Goal: Information Seeking & Learning: Learn about a topic

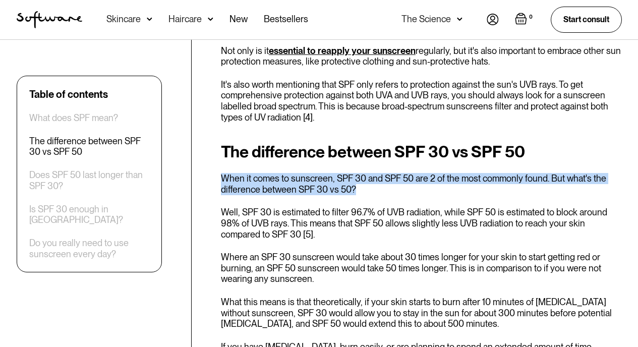
drag, startPoint x: 222, startPoint y: 167, endPoint x: 465, endPoint y: 176, distance: 243.4
click at [466, 176] on p "When it comes to sunscreen, SPF 30 and SPF 50 are 2 of the most commonly found.…" at bounding box center [421, 184] width 401 height 22
copy p "When it comes to sunscreen, SPF 30 and SPF 50 are 2 of the most commonly found.…"
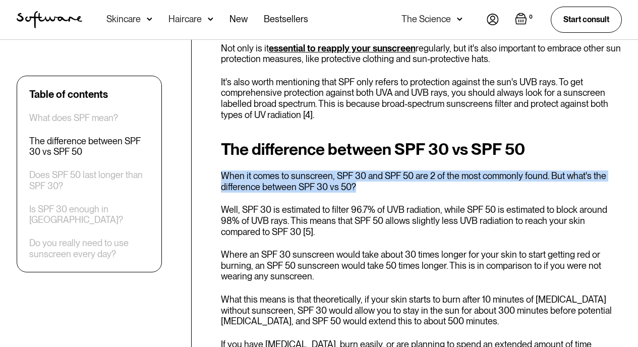
click at [361, 173] on p "When it comes to sunscreen, SPF 30 and SPF 50 are 2 of the most commonly found.…" at bounding box center [421, 182] width 401 height 22
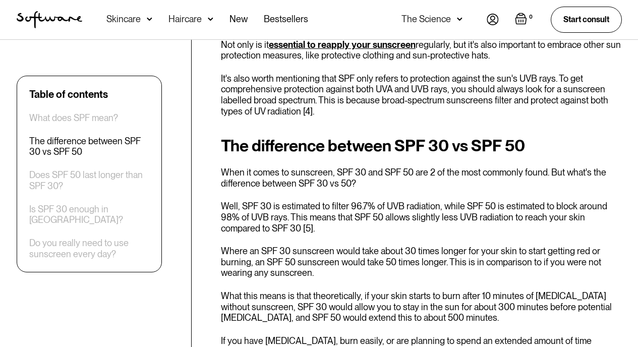
scroll to position [803, 0]
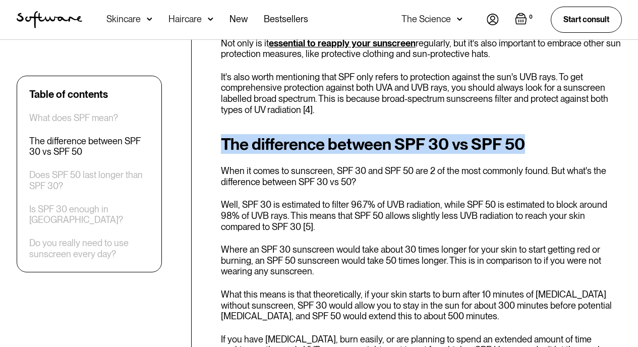
drag, startPoint x: 215, startPoint y: 132, endPoint x: 544, endPoint y: 136, distance: 328.0
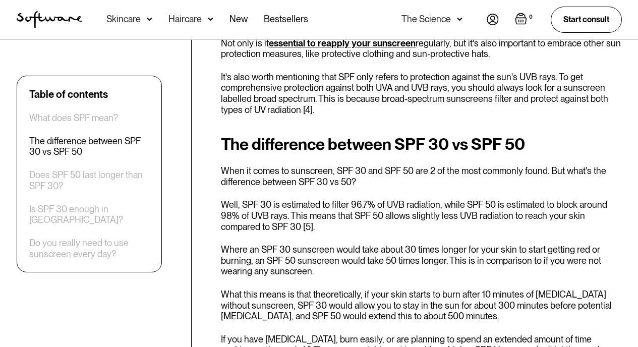
click at [382, 166] on p "When it comes to sunscreen, SPF 30 and SPF 50 are 2 of the most commonly found.…" at bounding box center [421, 177] width 401 height 22
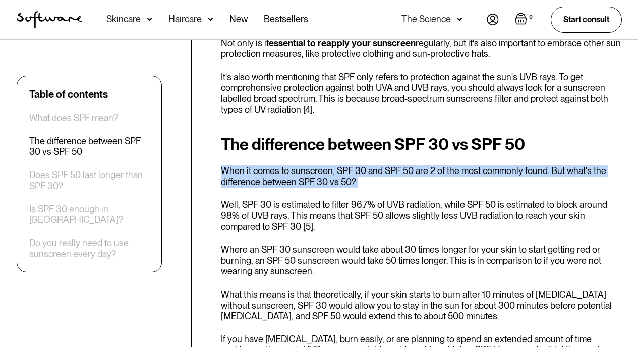
drag, startPoint x: 219, startPoint y: 156, endPoint x: 380, endPoint y: 177, distance: 162.4
click at [380, 177] on div "The difference between SPF 30 vs SPF 50 When it comes to sunscreen, SPF 30 and …" at bounding box center [421, 273] width 401 height 276
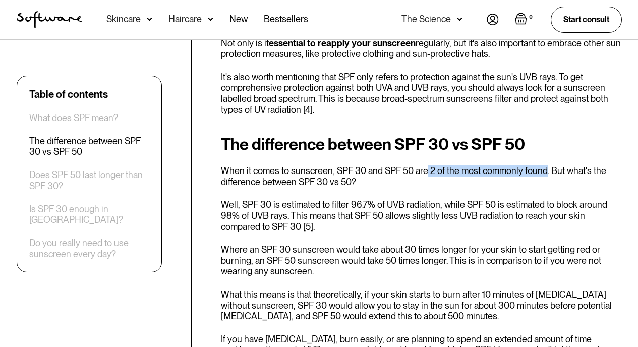
drag, startPoint x: 425, startPoint y: 164, endPoint x: 546, endPoint y: 161, distance: 120.6
click at [546, 166] on p "When it comes to sunscreen, SPF 30 and SPF 50 are 2 of the most commonly found.…" at bounding box center [421, 177] width 401 height 22
copy p "2 of the most commonly found."
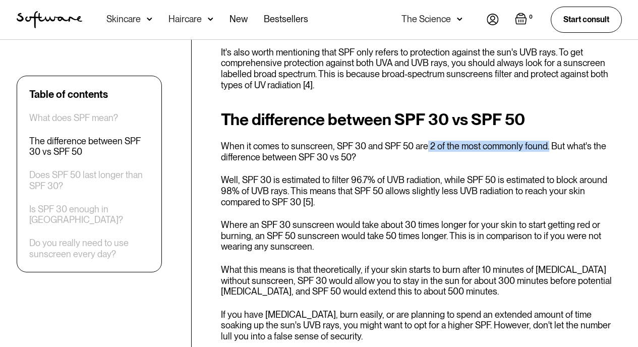
scroll to position [829, 0]
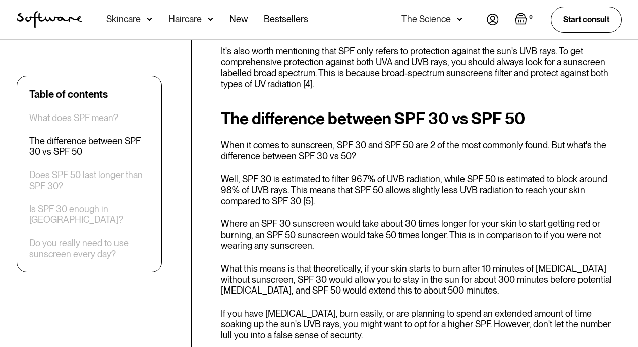
click at [349, 219] on p "Where an SPF 30 sunscreen would take about 30 times longer for your skin to sta…" at bounding box center [421, 235] width 401 height 33
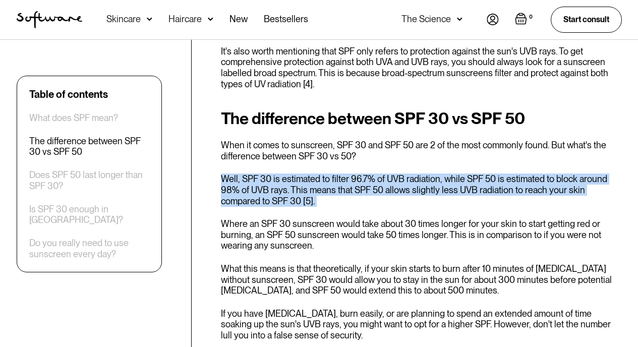
drag, startPoint x: 315, startPoint y: 205, endPoint x: 221, endPoint y: 168, distance: 101.5
click at [221, 168] on div "The difference between SPF 30 vs SPF 50 When it comes to sunscreen, SPF 30 and …" at bounding box center [421, 248] width 401 height 276
click at [262, 197] on div "The difference between SPF 30 vs SPF 50 When it comes to sunscreen, SPF 30 and …" at bounding box center [421, 248] width 401 height 276
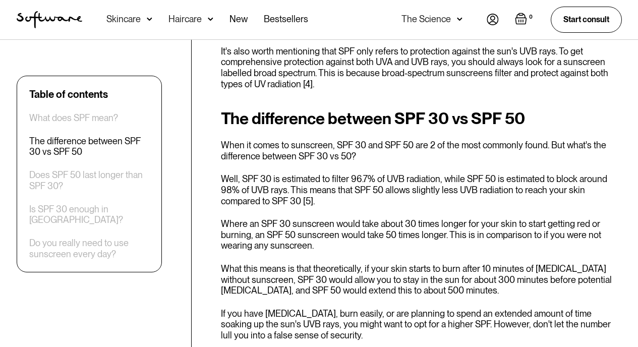
click at [437, 149] on p "When it comes to sunscreen, SPF 30 and SPF 50 are 2 of the most commonly found.…" at bounding box center [421, 151] width 401 height 22
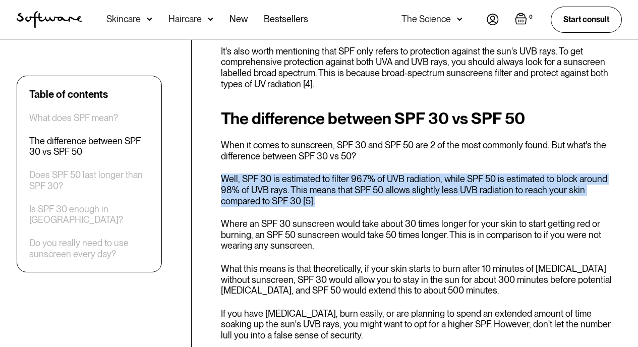
drag, startPoint x: 241, startPoint y: 174, endPoint x: 281, endPoint y: 191, distance: 43.6
click at [281, 191] on div "The difference between SPF 30 vs SPF 50 When it comes to sunscreen, SPF 30 and …" at bounding box center [421, 248] width 401 height 276
copy p "Well, SPF 30 is estimated to filter 96.7% of UVB radiation, while SPF 50 is est…"
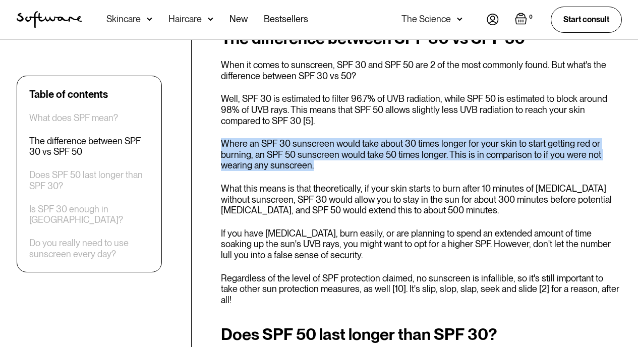
drag, startPoint x: 221, startPoint y: 130, endPoint x: 331, endPoint y: 152, distance: 112.2
click at [331, 152] on p "Where an SPF 30 sunscreen would take about 30 times longer for your skin to sta…" at bounding box center [421, 154] width 401 height 33
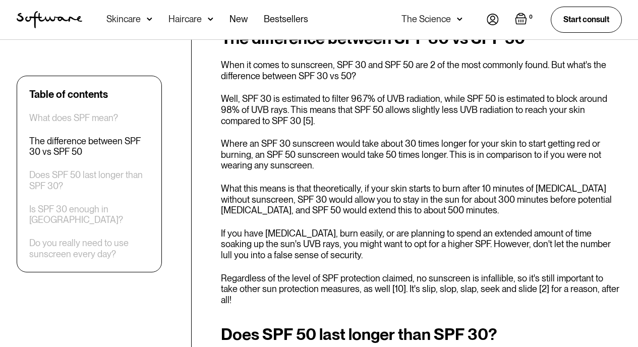
click at [305, 156] on p "Where an SPF 30 sunscreen would take about 30 times longer for your skin to sta…" at bounding box center [421, 154] width 401 height 33
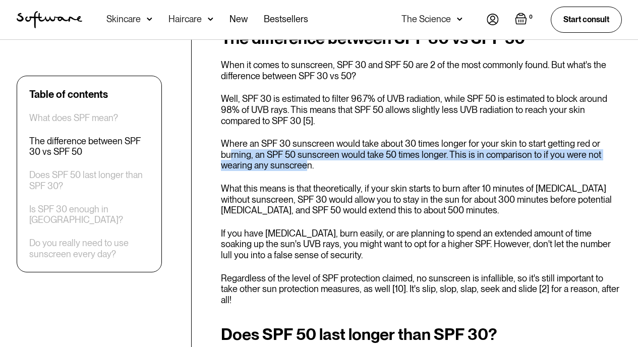
drag, startPoint x: 307, startPoint y: 157, endPoint x: 226, endPoint y: 135, distance: 83.9
click at [227, 138] on p "Where an SPF 30 sunscreen would take about 30 times longer for your skin to sta…" at bounding box center [421, 154] width 401 height 33
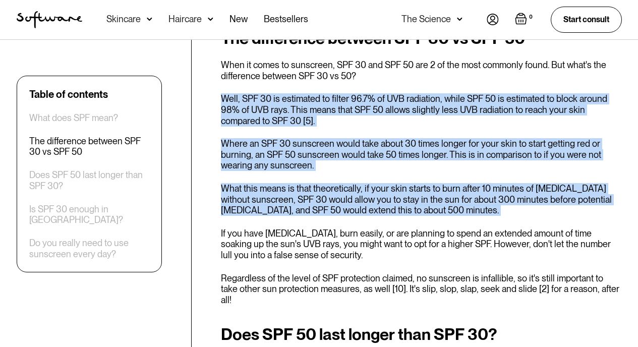
drag, startPoint x: 223, startPoint y: 84, endPoint x: 441, endPoint y: 209, distance: 252.1
click at [441, 209] on div "The difference between SPF 30 vs SPF 50 When it comes to sunscreen, SPF 30 and …" at bounding box center [421, 167] width 401 height 276
copy div "Well, SPF 30 is estimated to filter 96.7% of UVB radiation, while SPF 50 is est…"
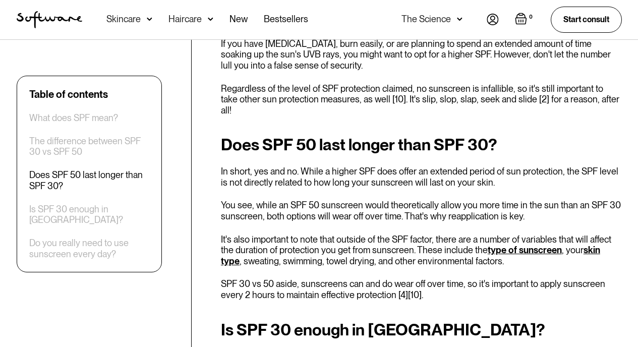
scroll to position [1101, 0]
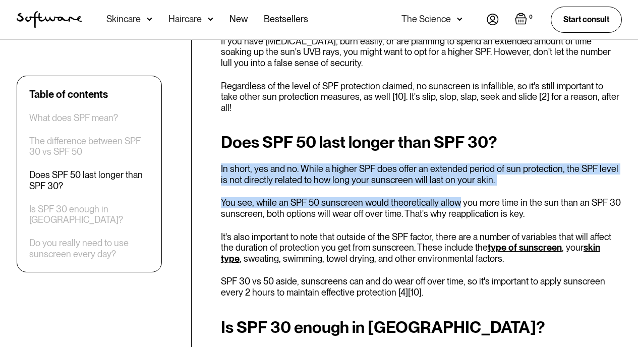
drag, startPoint x: 222, startPoint y: 139, endPoint x: 453, endPoint y: 184, distance: 236.0
click at [454, 184] on div "Does SPF 50 last longer than SPF 30? In short, yes and no. While a higher SPF d…" at bounding box center [421, 215] width 401 height 165
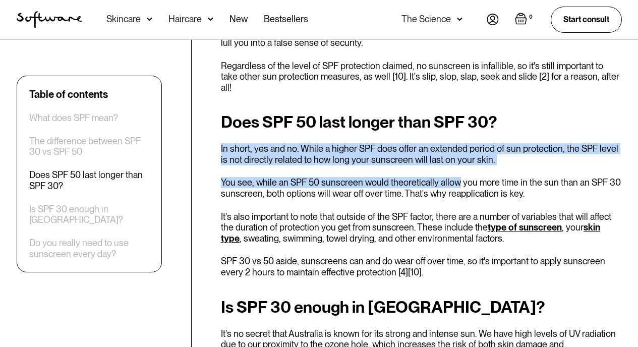
click at [404, 225] on div "Does SPF 50 last longer than SPF 30? In short, yes and no. While a higher SPF d…" at bounding box center [421, 195] width 401 height 165
drag, startPoint x: 311, startPoint y: 122, endPoint x: 453, endPoint y: 165, distance: 148.3
click at [453, 165] on div "Does SPF 50 last longer than SPF 30? In short, yes and no. While a higher SPF d…" at bounding box center [421, 195] width 401 height 165
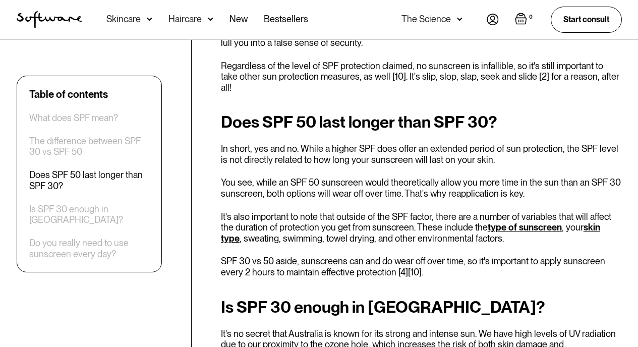
click at [450, 222] on p "It's also important to note that outside of the SPF factor, there are a number …" at bounding box center [421, 227] width 401 height 33
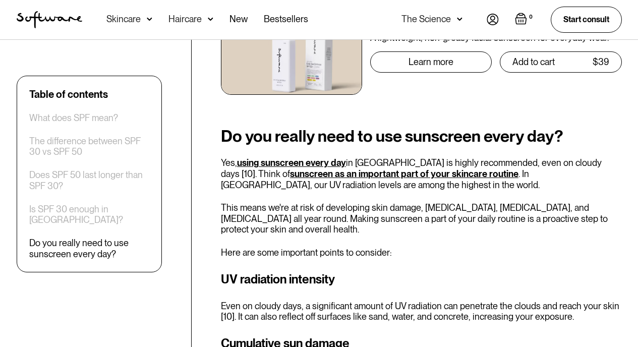
scroll to position [1640, 0]
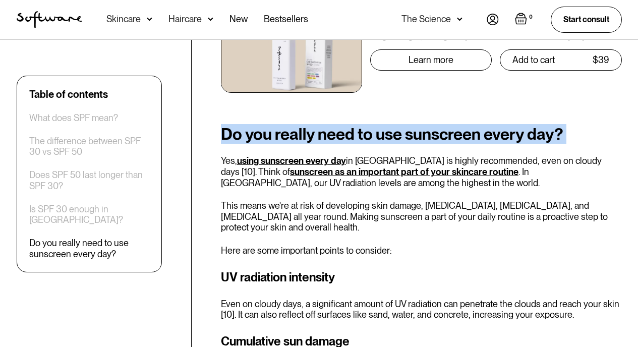
drag, startPoint x: 223, startPoint y: 89, endPoint x: 544, endPoint y: 102, distance: 321.2
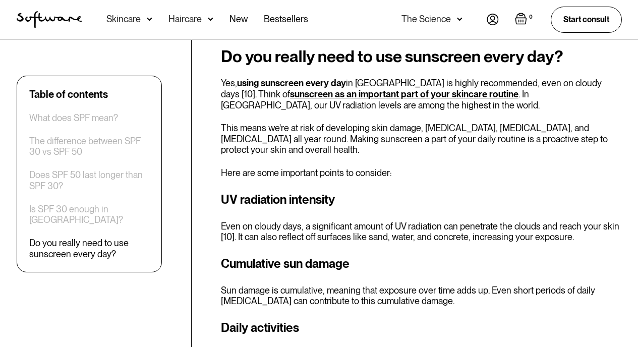
scroll to position [1654, 0]
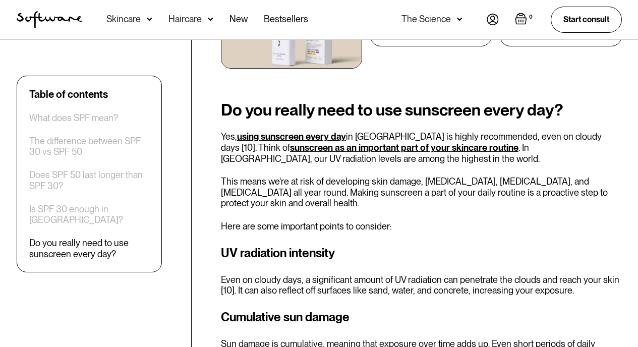
click at [317, 244] on div "UV radiation intensity Even on cloudy days, a significant amount of UV radiatio…" at bounding box center [421, 270] width 401 height 52
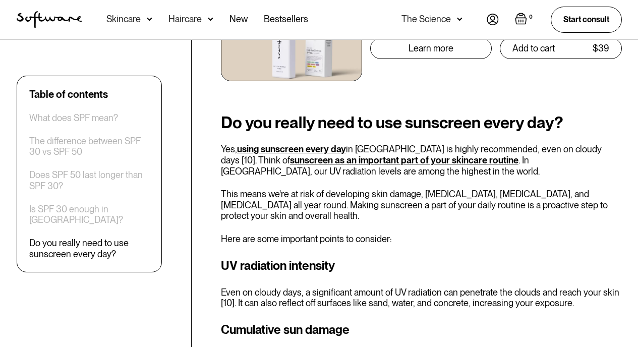
scroll to position [1652, 0]
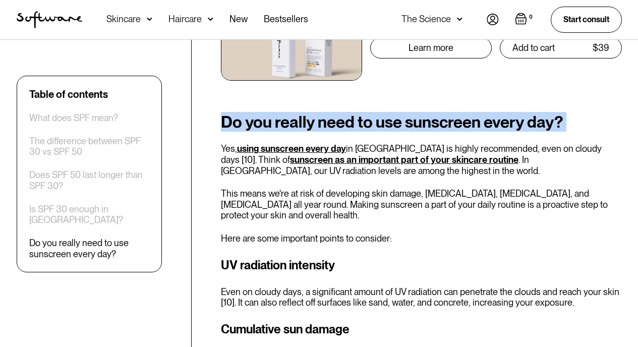
drag, startPoint x: 218, startPoint y: 76, endPoint x: 571, endPoint y: 87, distance: 352.9
copy h2 "Do you really need to use sunscreen every day?"
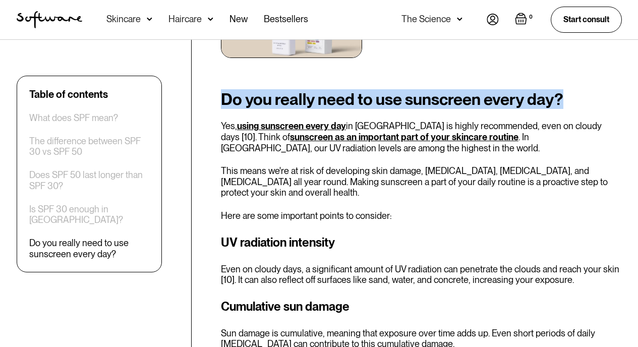
click at [394, 210] on p "Here are some important points to consider:" at bounding box center [421, 215] width 401 height 11
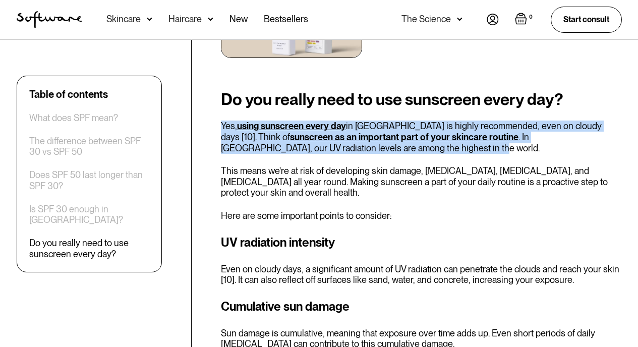
drag, startPoint x: 209, startPoint y: 85, endPoint x: 416, endPoint y: 104, distance: 207.8
click at [416, 121] on p "Yes, using sunscreen every day in [GEOGRAPHIC_DATA] is highly recommended, even…" at bounding box center [421, 137] width 401 height 33
drag, startPoint x: 413, startPoint y: 104, endPoint x: 223, endPoint y: 80, distance: 191.3
click at [223, 121] on p "Yes, using sunscreen every day in [GEOGRAPHIC_DATA] is highly recommended, even…" at bounding box center [421, 137] width 401 height 33
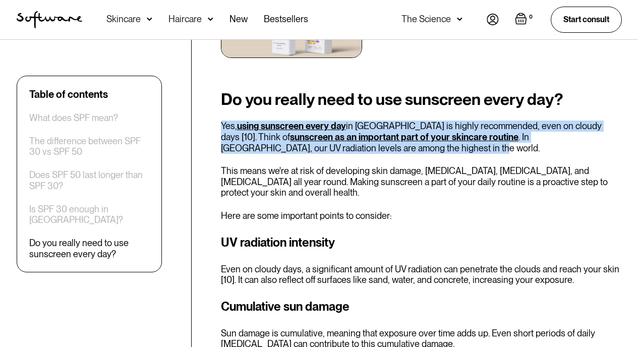
copy p "Yes, using sunscreen every day in [GEOGRAPHIC_DATA] is highly recommended, even…"
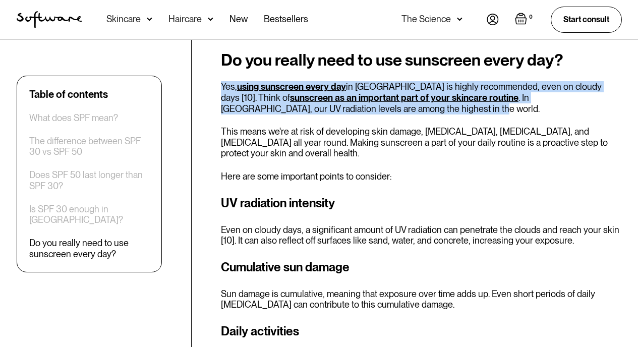
click at [400, 225] on p "Even on cloudy days, a significant amount of UV radiation can penetrate the clo…" at bounding box center [421, 236] width 401 height 22
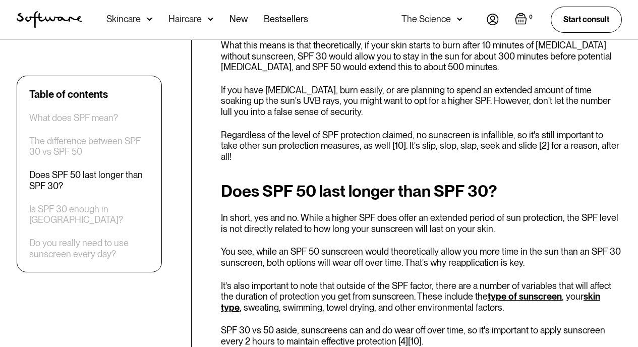
scroll to position [1051, 0]
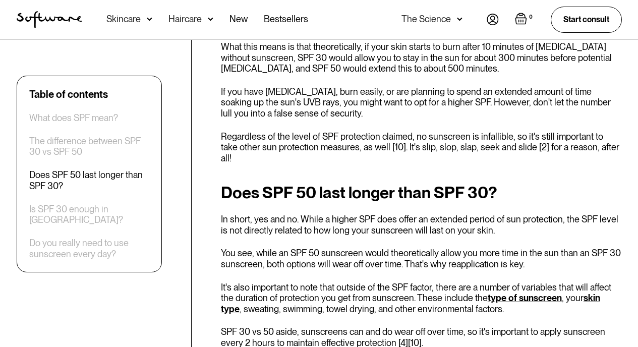
click at [338, 248] on p "You see, while an SPF 50 sunscreen would theoretically allow you more time in t…" at bounding box center [421, 259] width 401 height 22
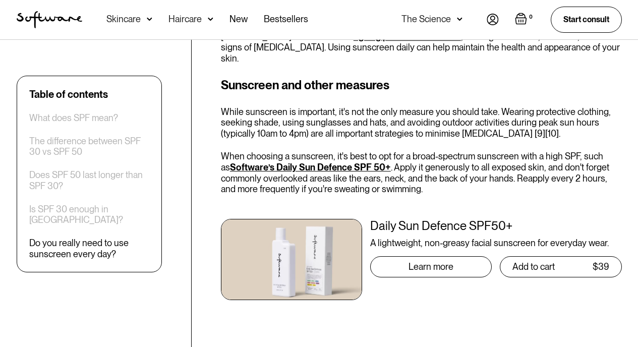
scroll to position [2203, 0]
